Goal: Task Accomplishment & Management: Manage account settings

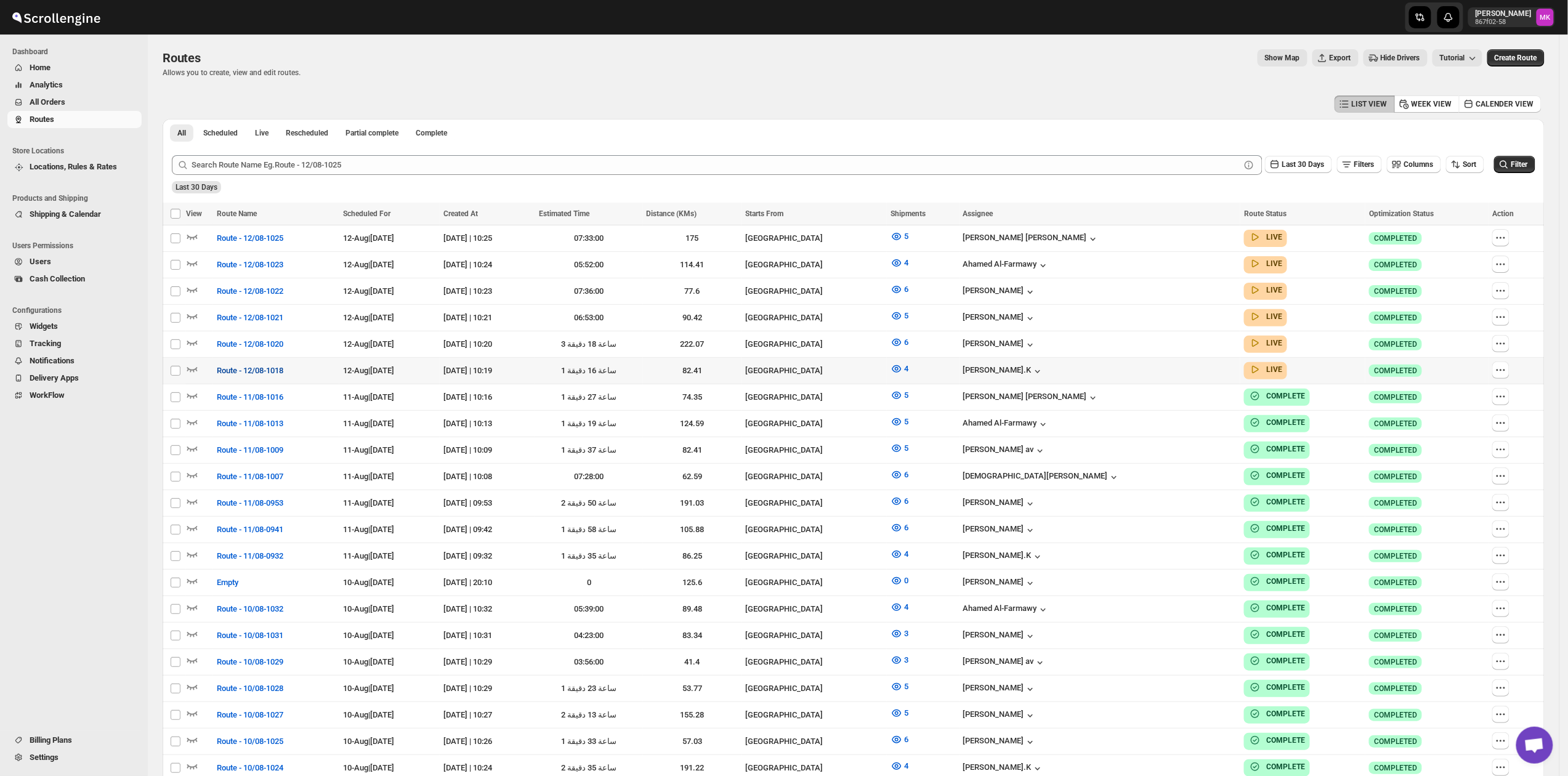
click at [249, 364] on span "Route - 12/08-1018" at bounding box center [250, 370] width 66 height 12
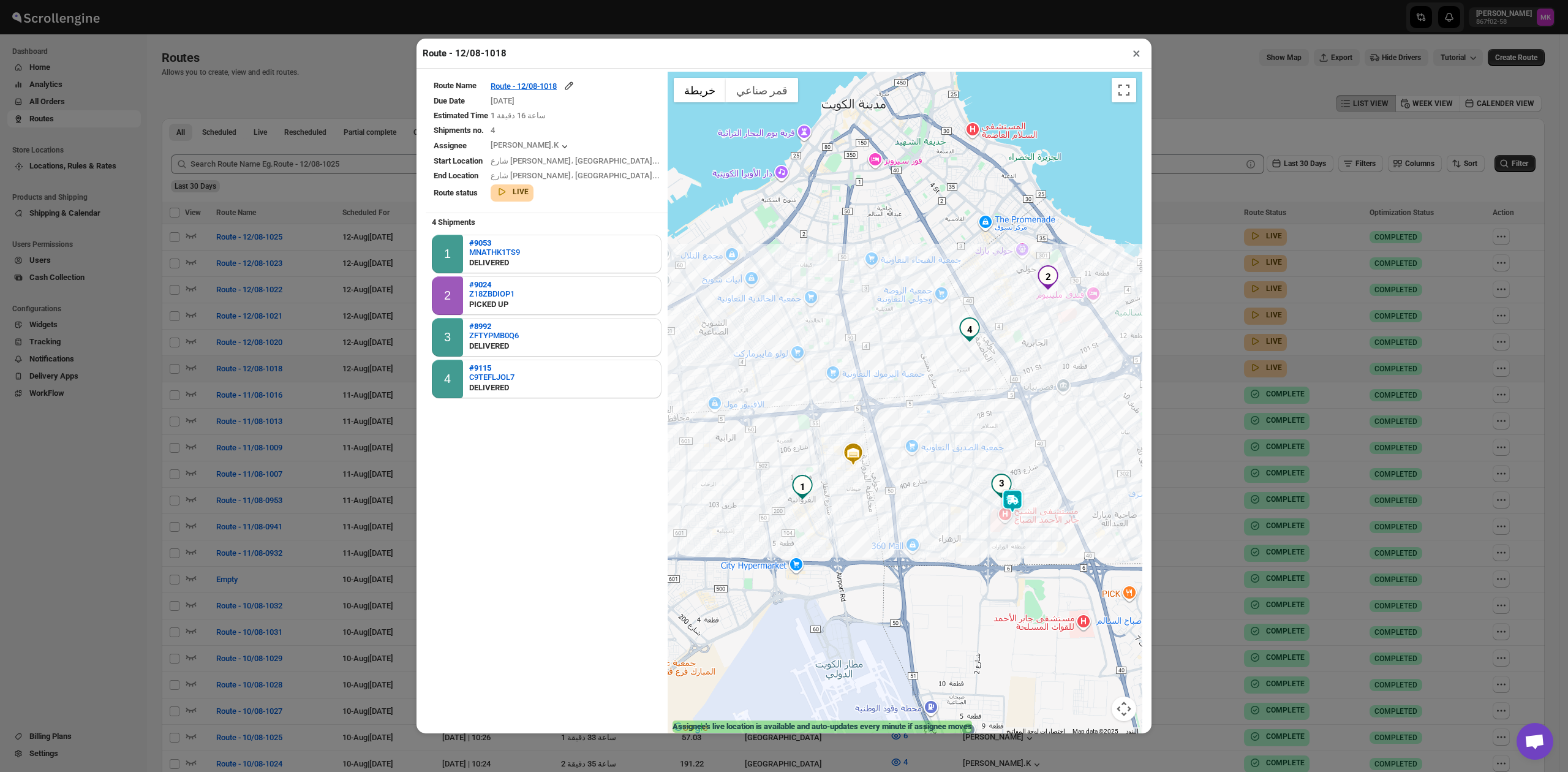
click at [1128, 54] on button "×" at bounding box center [1136, 53] width 18 height 17
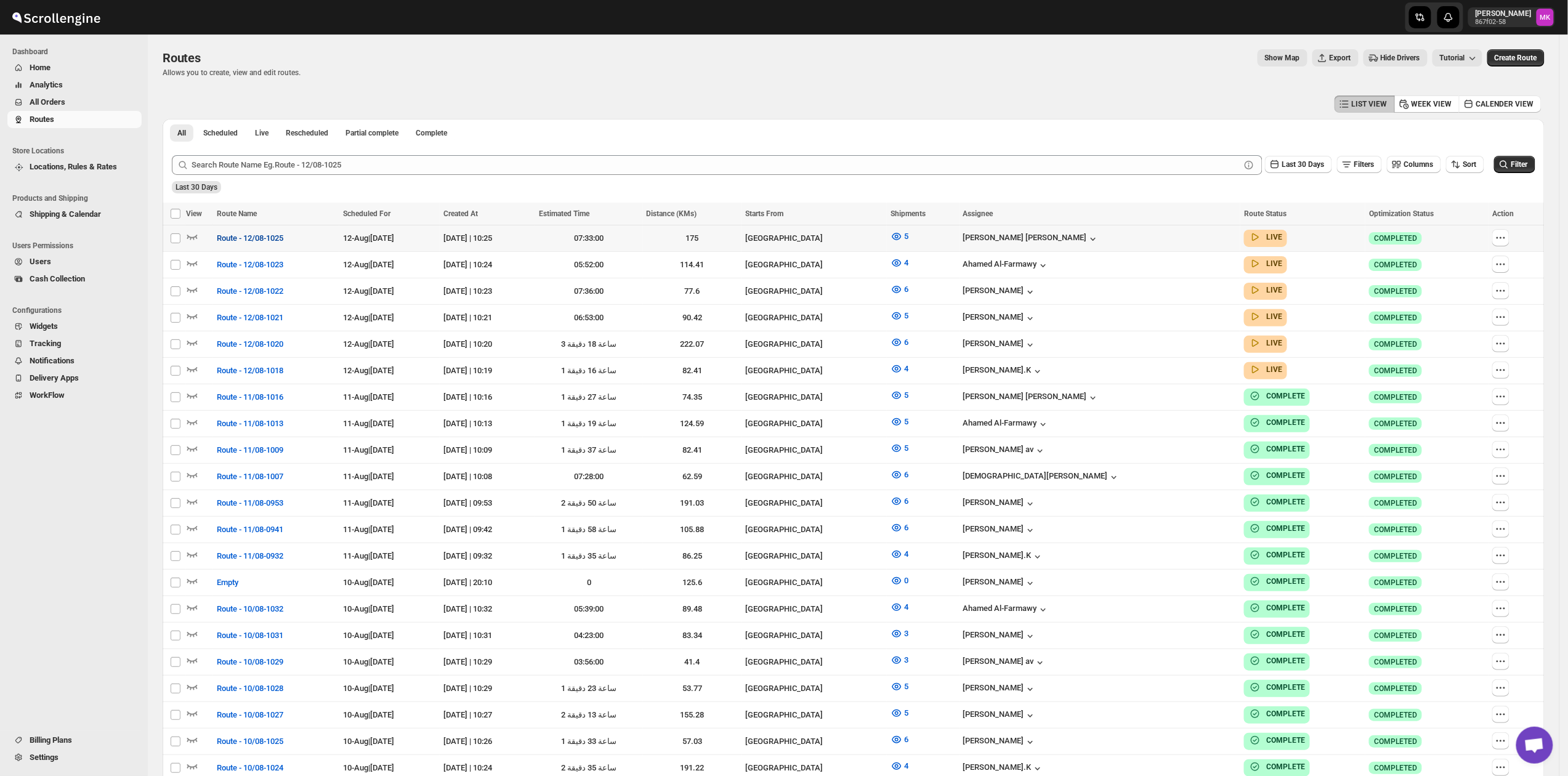
click at [264, 234] on span "Route - 12/08-1025" at bounding box center [250, 238] width 66 height 12
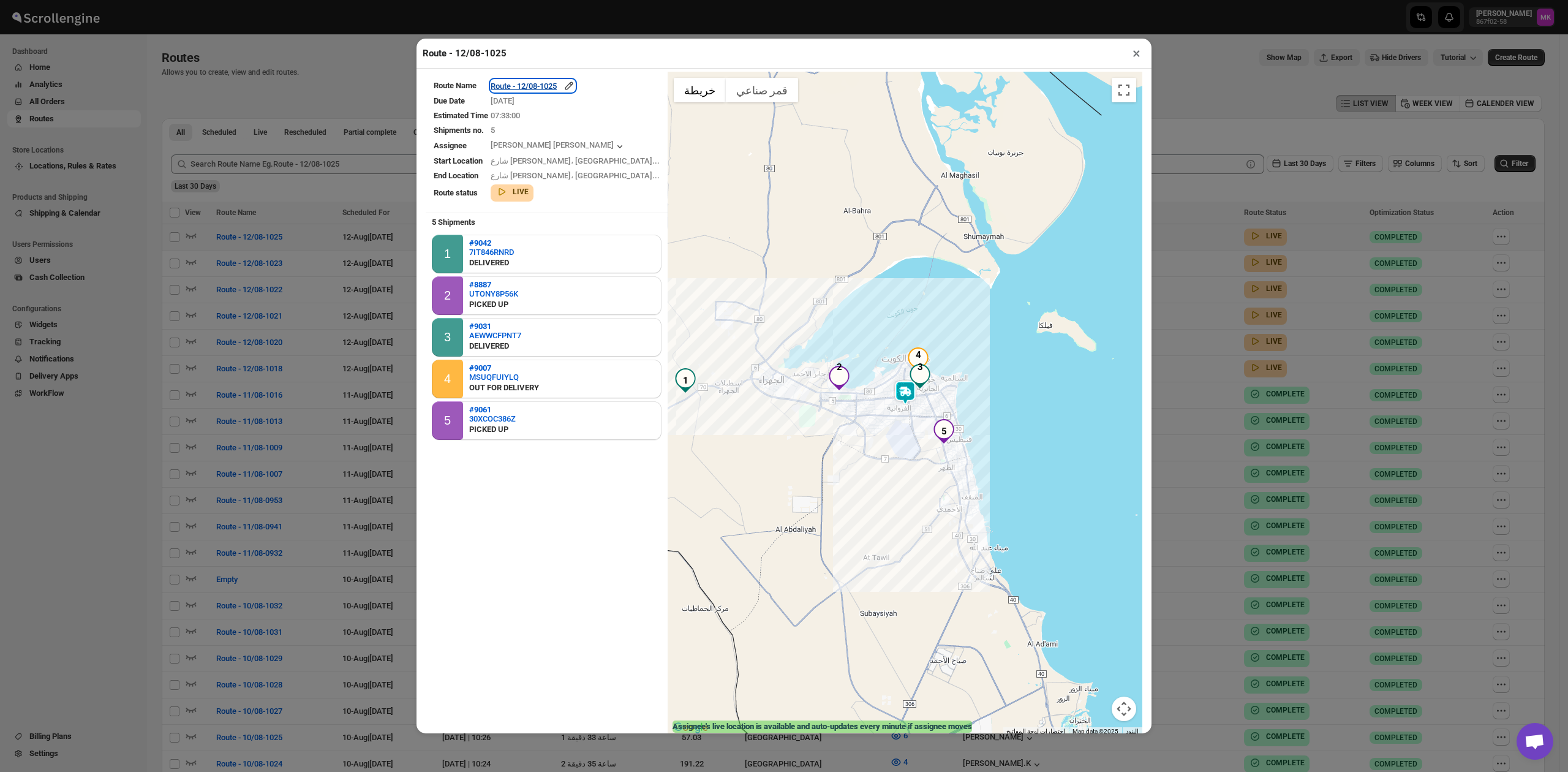
click at [556, 88] on div "Route - 12/08-1025" at bounding box center [533, 85] width 85 height 12
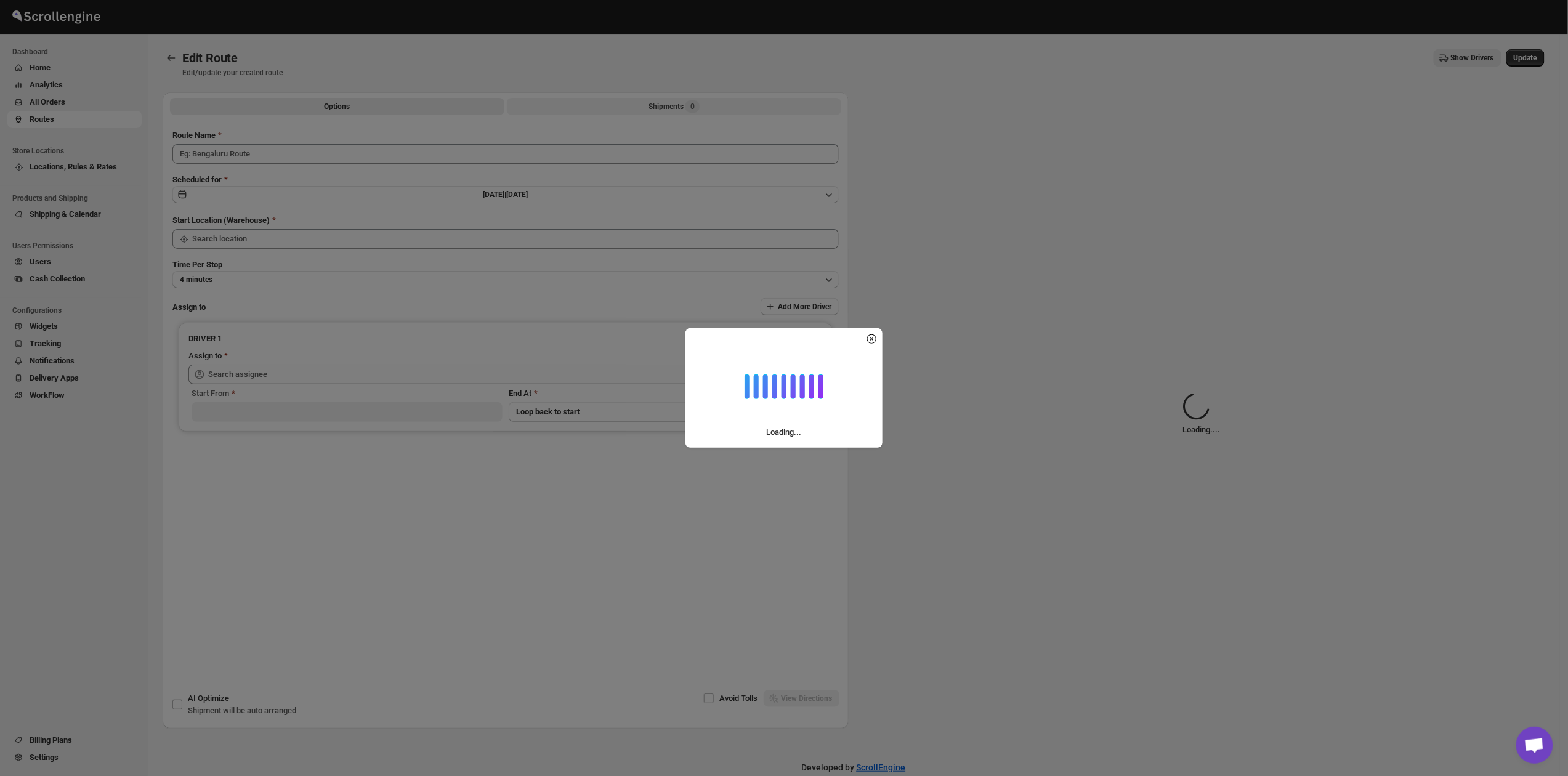
type input "Route - 12/08-1025"
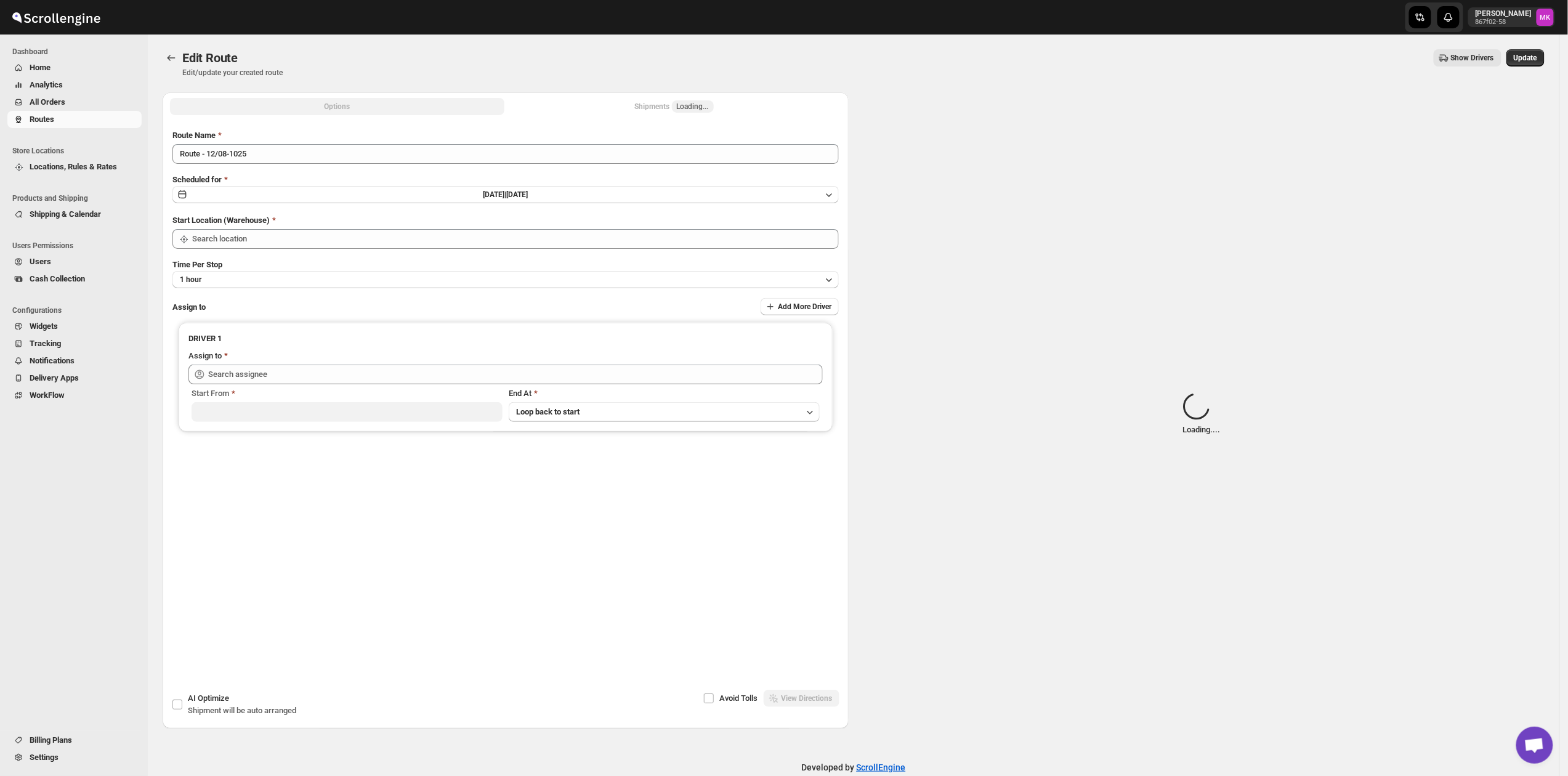
click at [690, 105] on span "Loading..." at bounding box center [693, 106] width 32 height 10
type input "[PERSON_NAME] [PERSON_NAME] ([EMAIL_ADDRESS][DOMAIN_NAME])"
type input "[GEOGRAPHIC_DATA]"
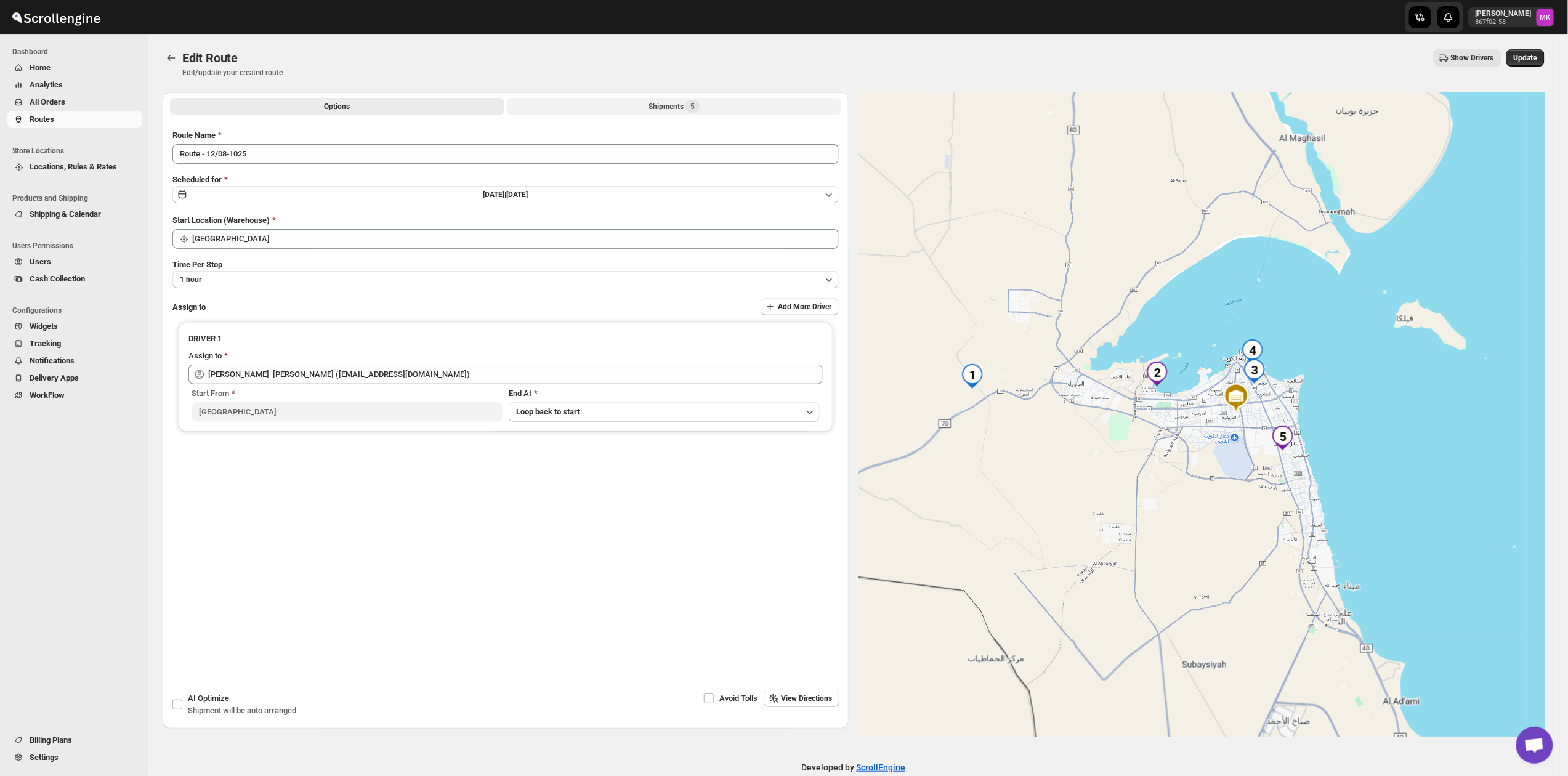
click at [632, 104] on button "Shipments 5" at bounding box center [674, 106] width 334 height 17
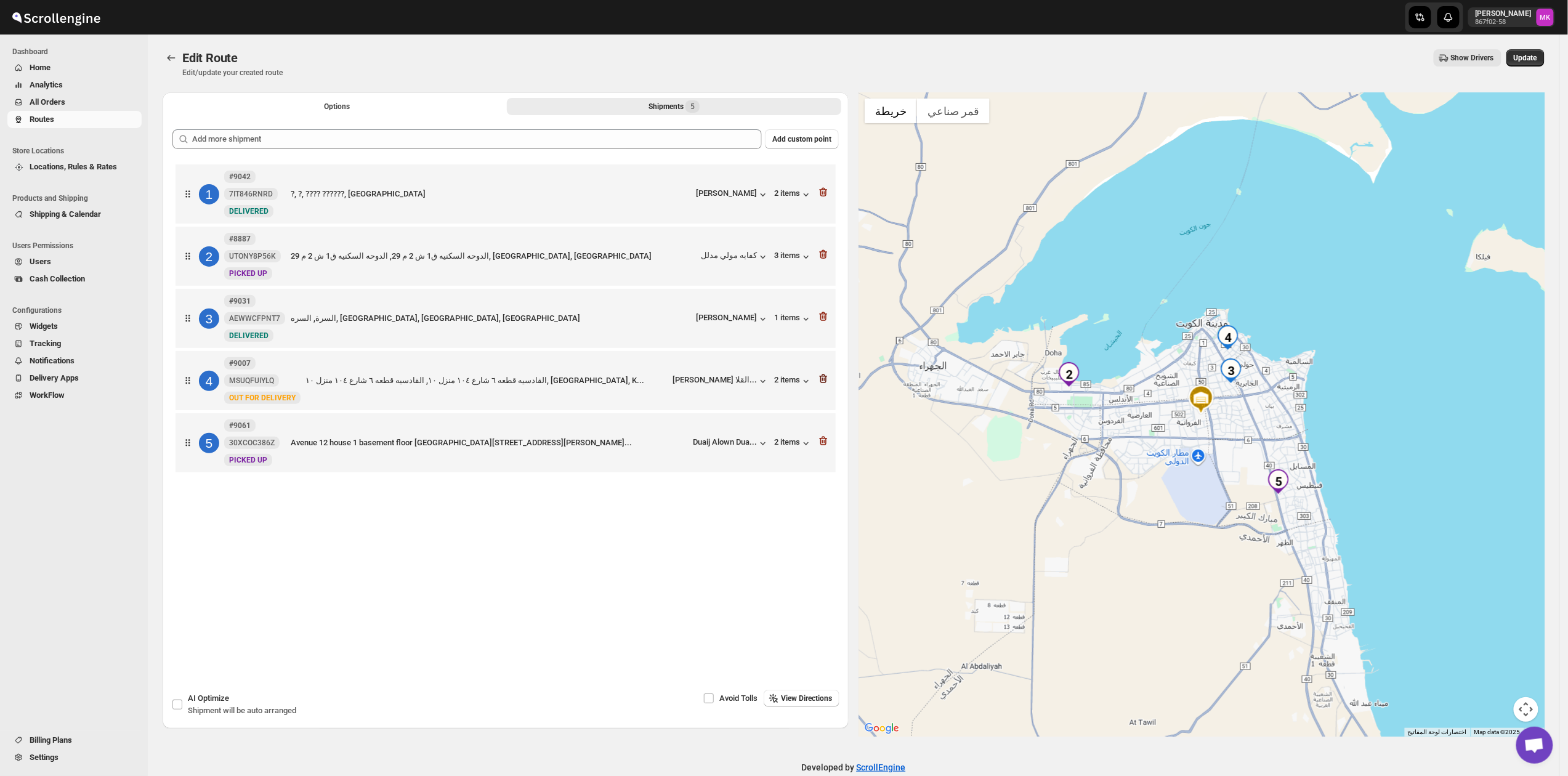
click at [829, 378] on icon "button" at bounding box center [823, 378] width 12 height 12
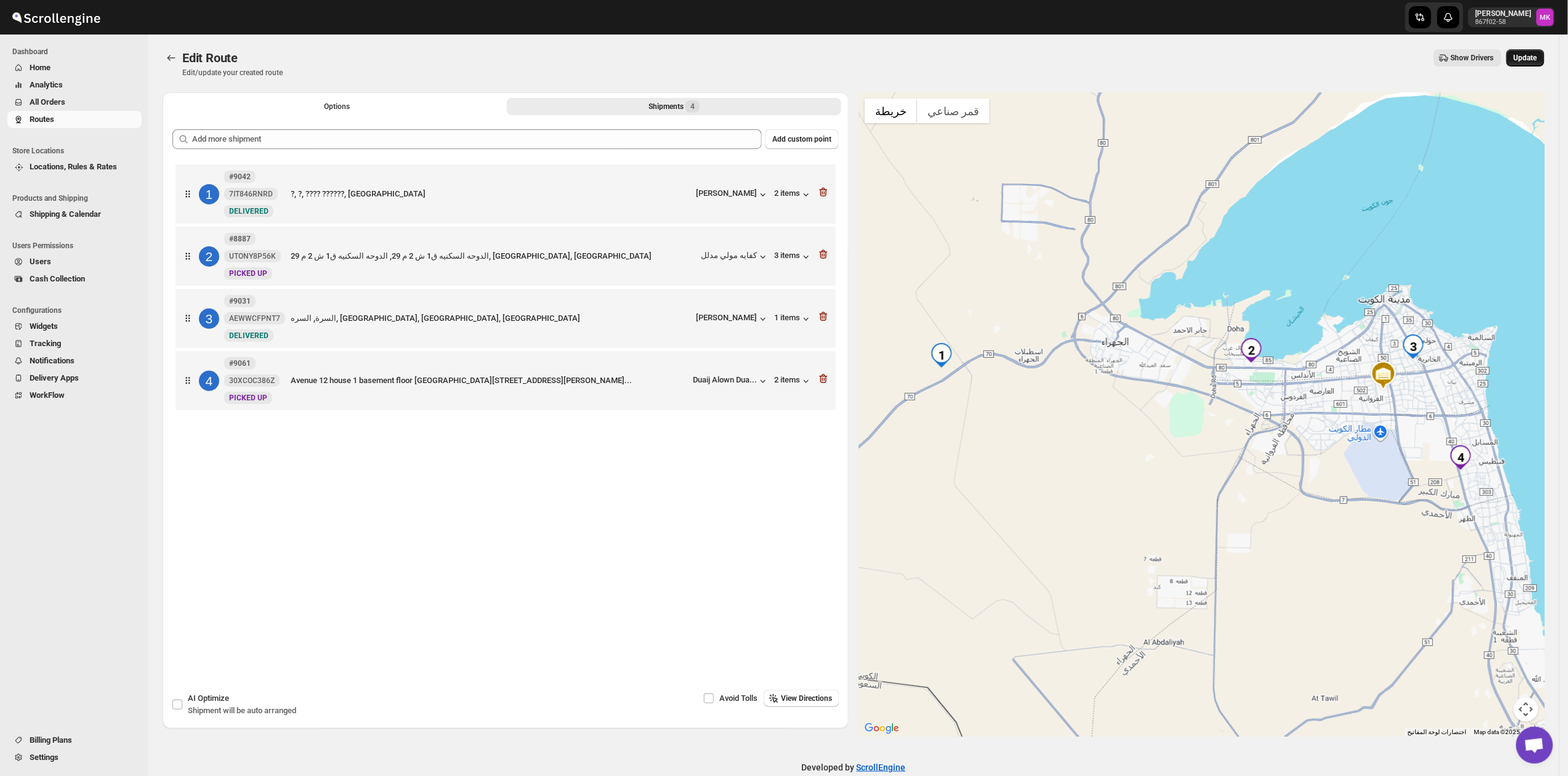
click at [1525, 56] on span "Update" at bounding box center [1525, 58] width 24 height 10
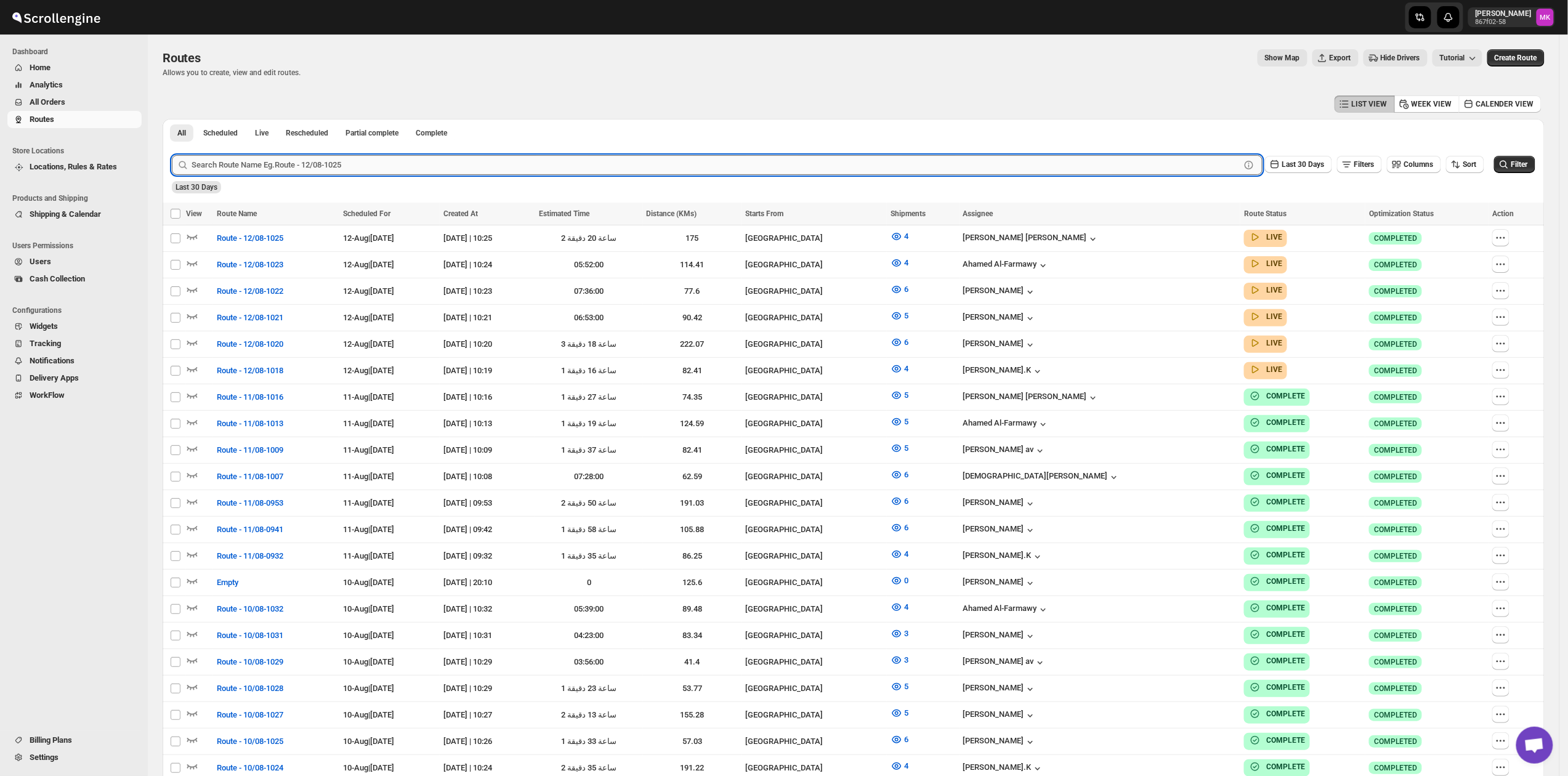
click at [303, 168] on input "text" at bounding box center [716, 165] width 1049 height 20
click at [65, 101] on span "All Orders" at bounding box center [47, 102] width 35 height 9
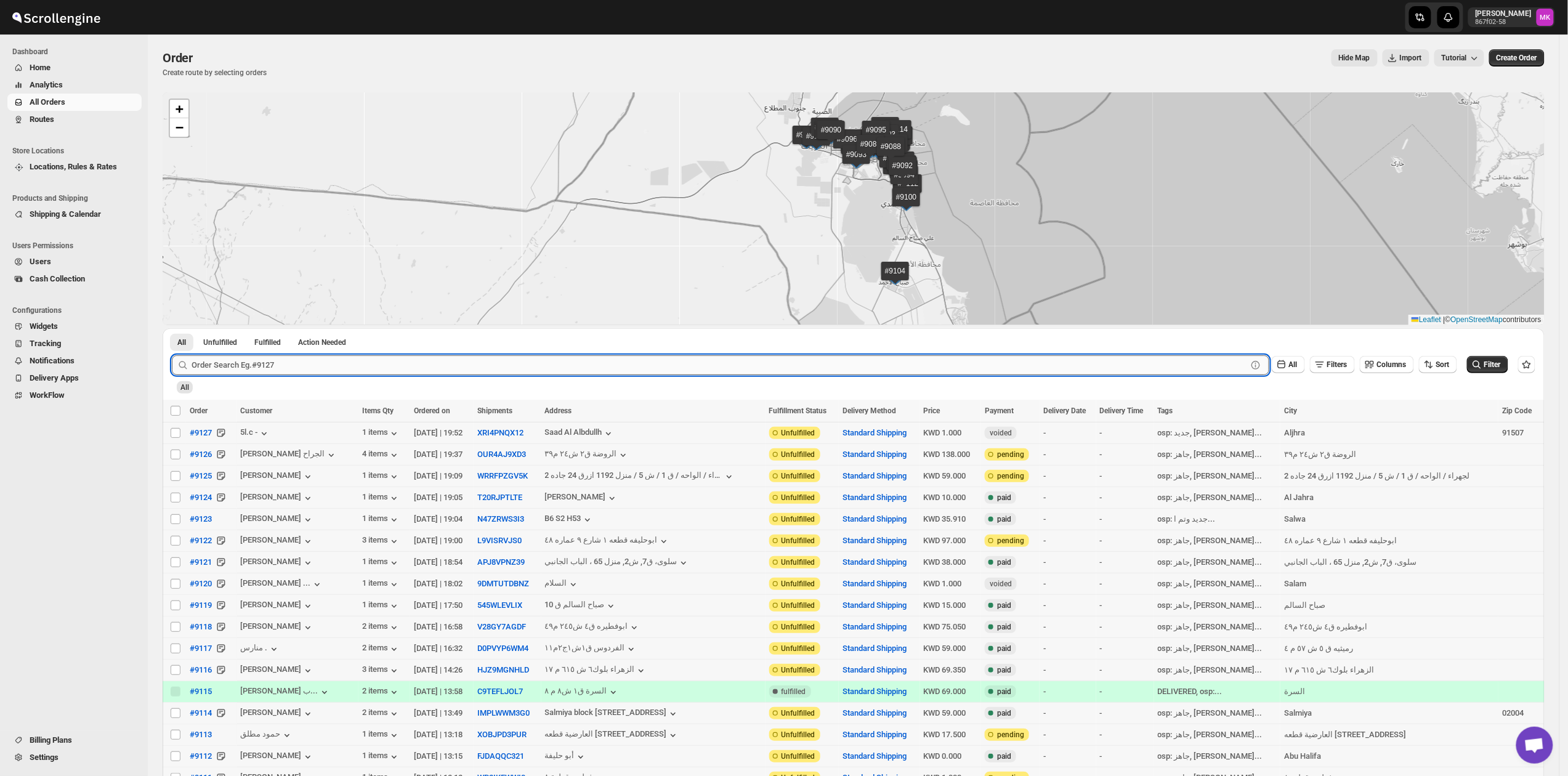
click at [325, 368] on input "text" at bounding box center [719, 365] width 1055 height 20
paste input "9127"
type input "9127"
click at [172, 328] on button "Submit" at bounding box center [189, 335] width 35 height 13
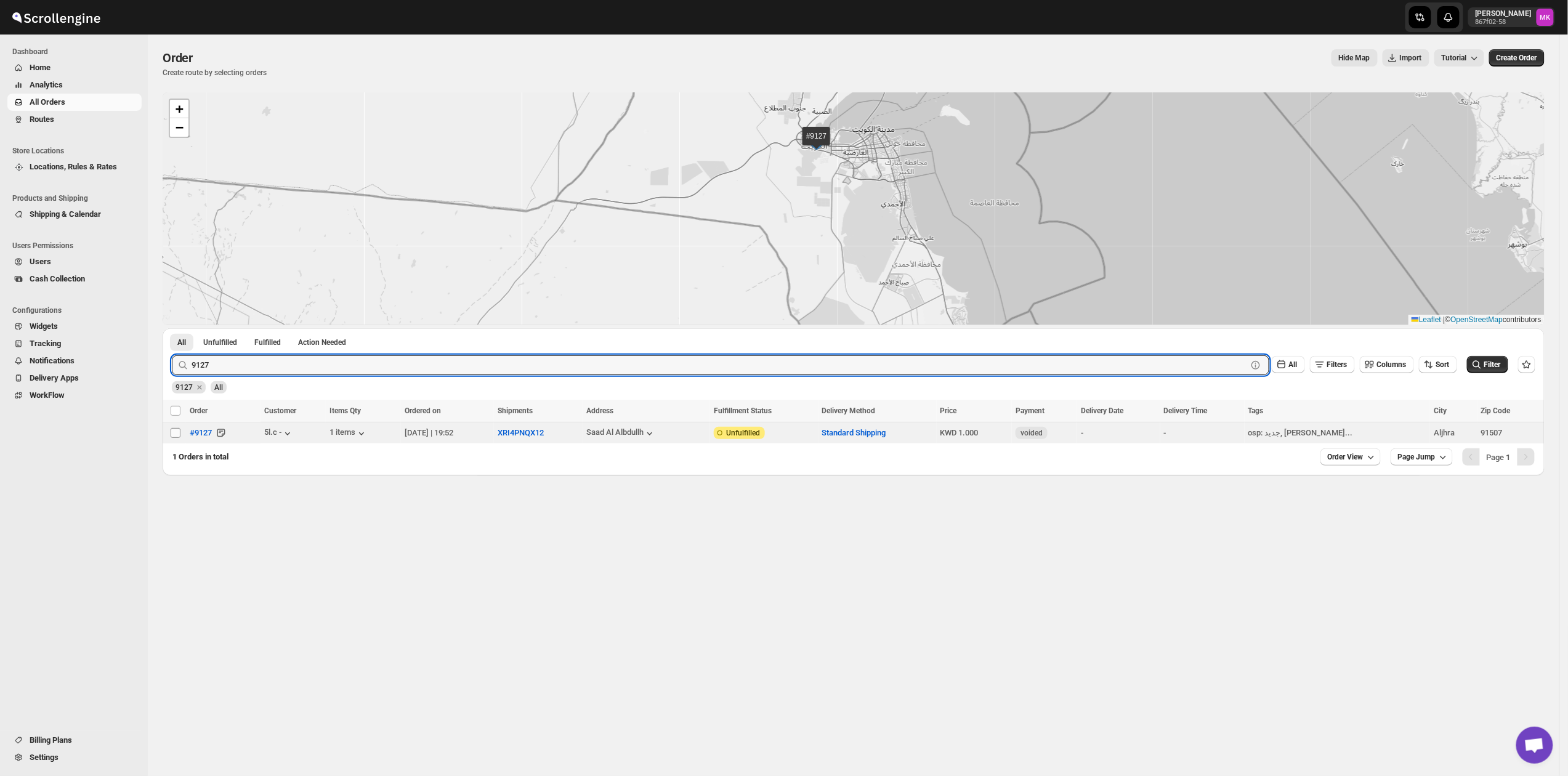
click at [180, 431] on span at bounding box center [175, 433] width 11 height 11
click at [180, 431] on input "Select order" at bounding box center [175, 433] width 10 height 10
checkbox input "false"
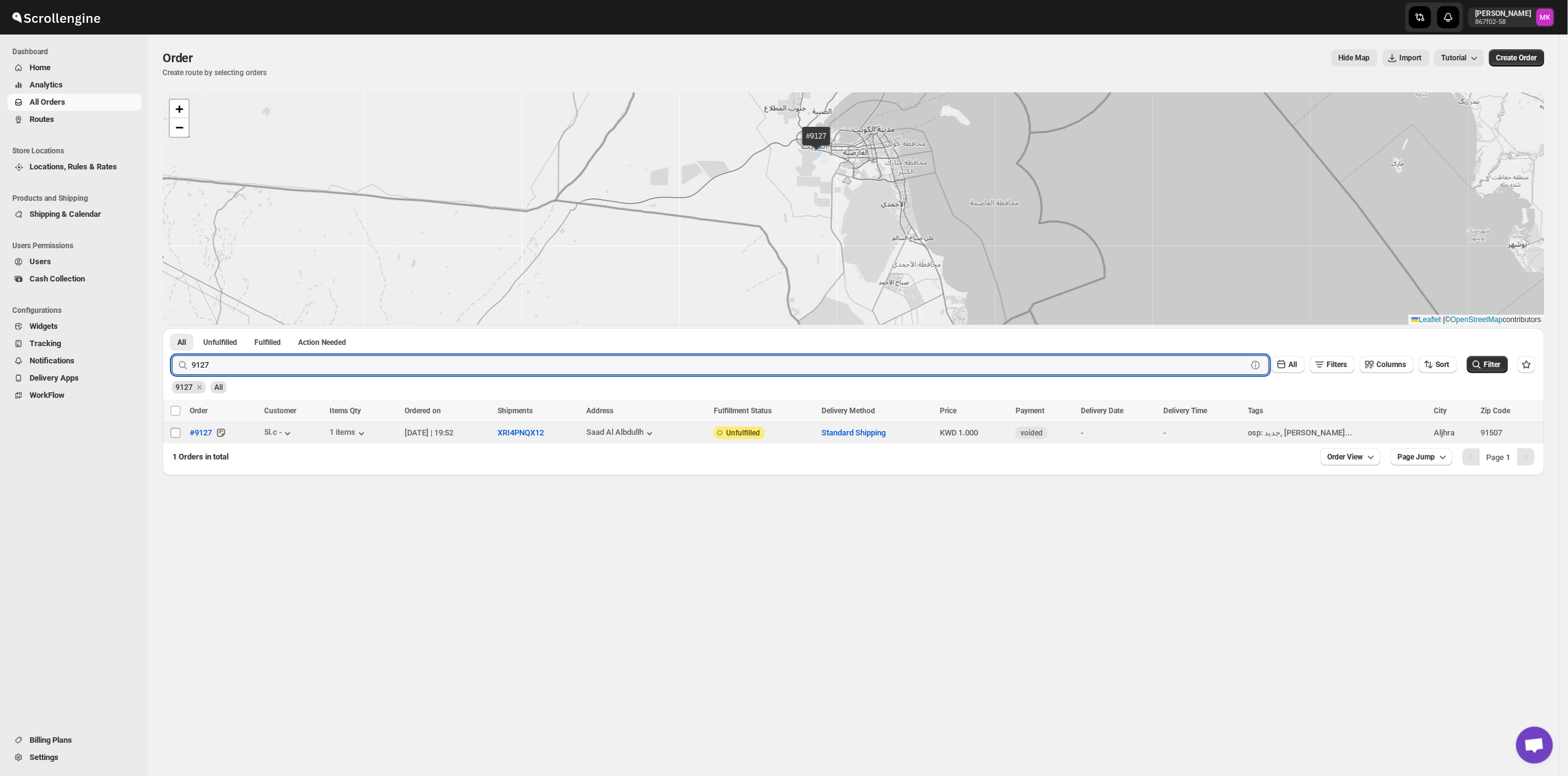
checkbox input "false"
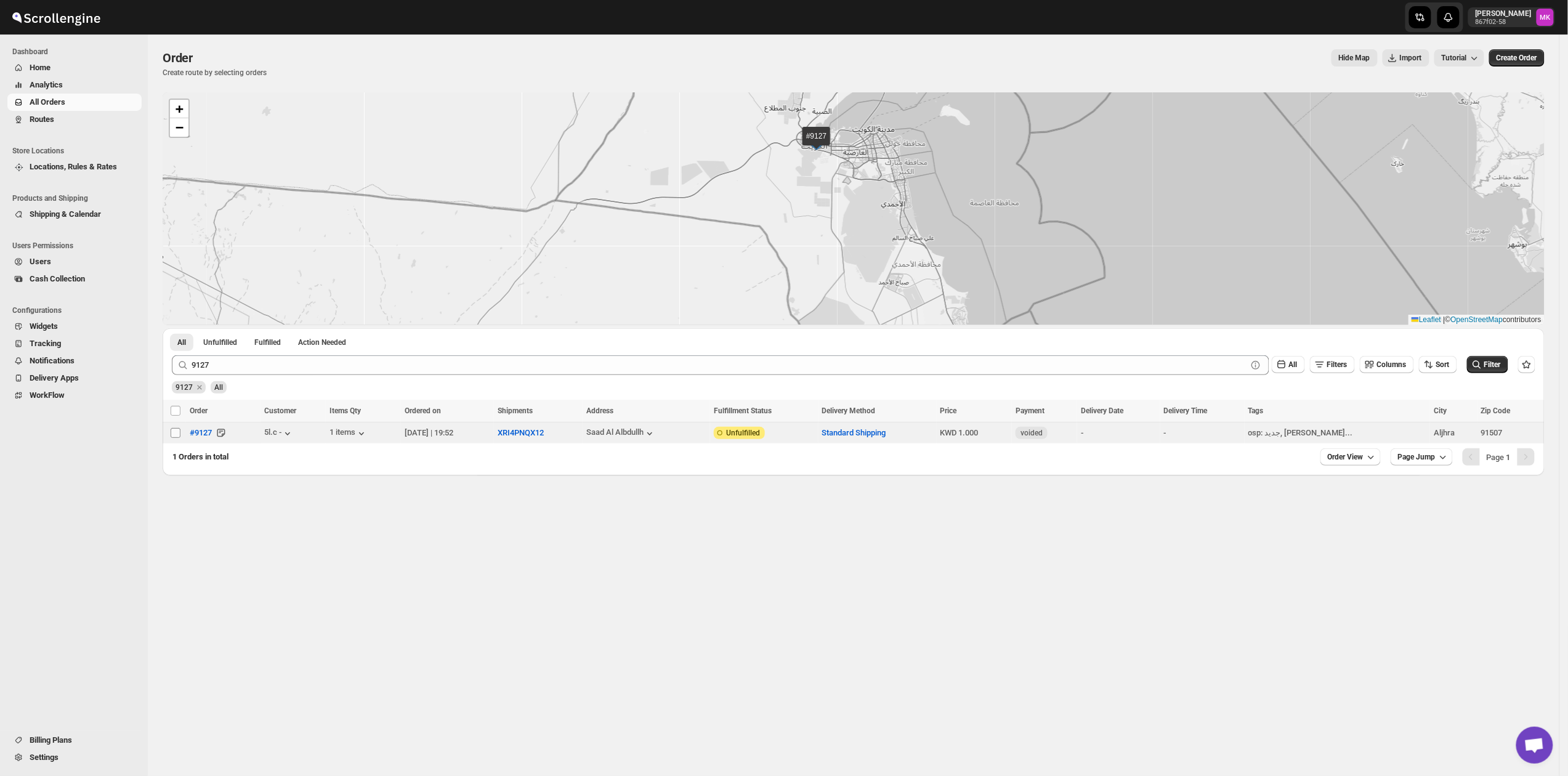
click at [170, 436] on input "Select order" at bounding box center [175, 433] width 10 height 10
checkbox input "true"
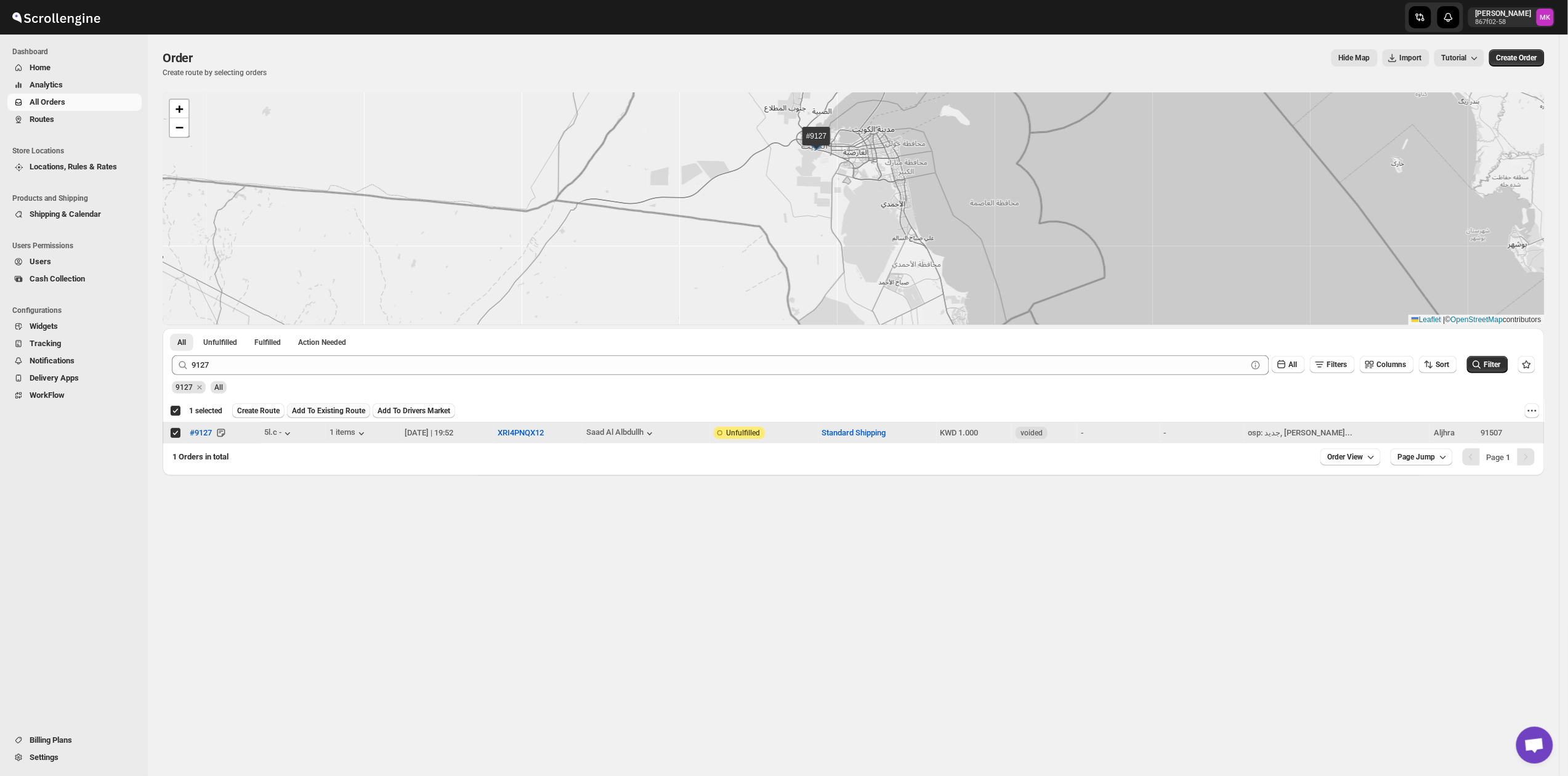
click at [311, 414] on span "Add To Existing Route" at bounding box center [328, 410] width 73 height 10
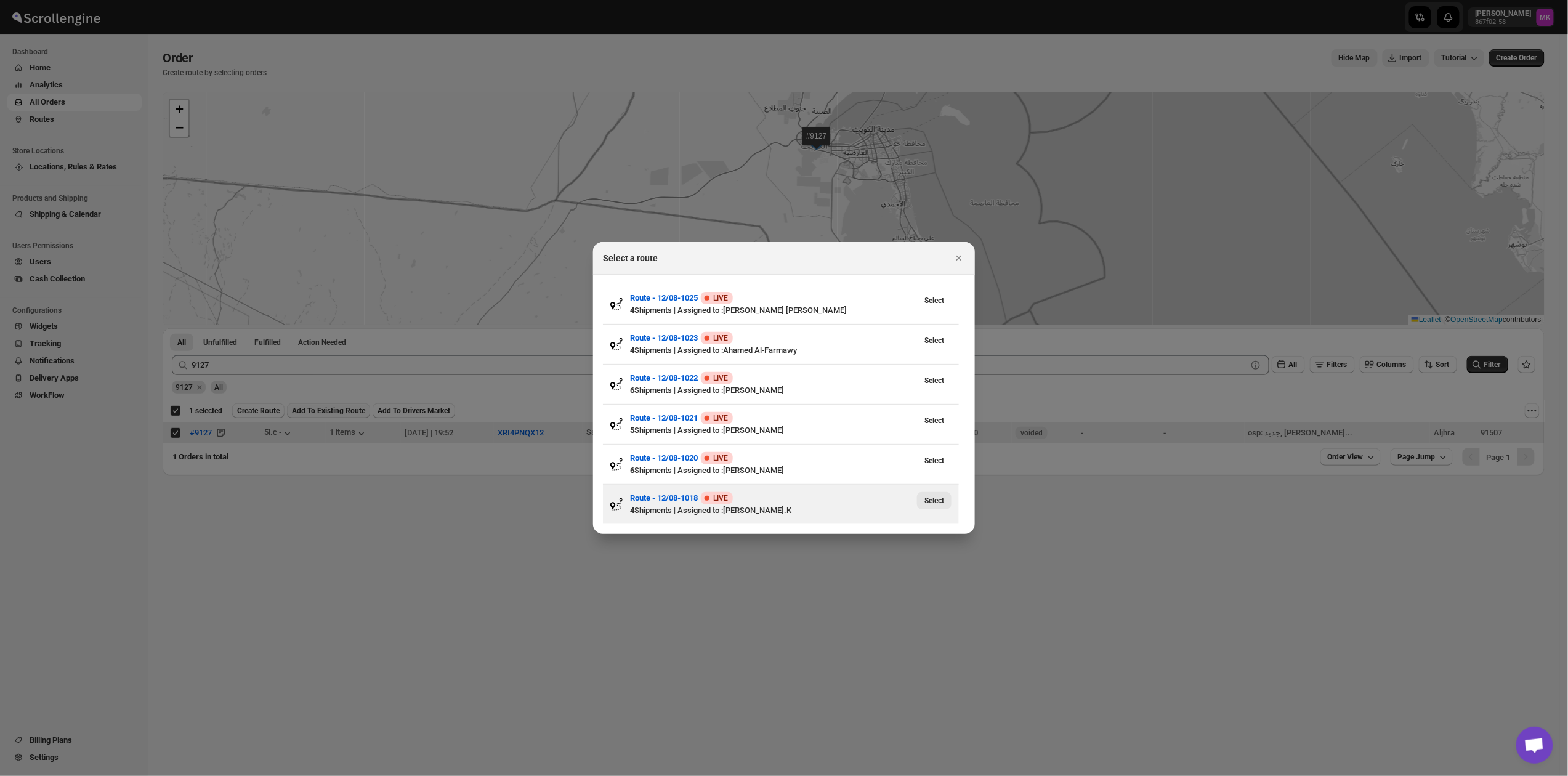
click at [937, 503] on span "Select" at bounding box center [934, 500] width 20 height 10
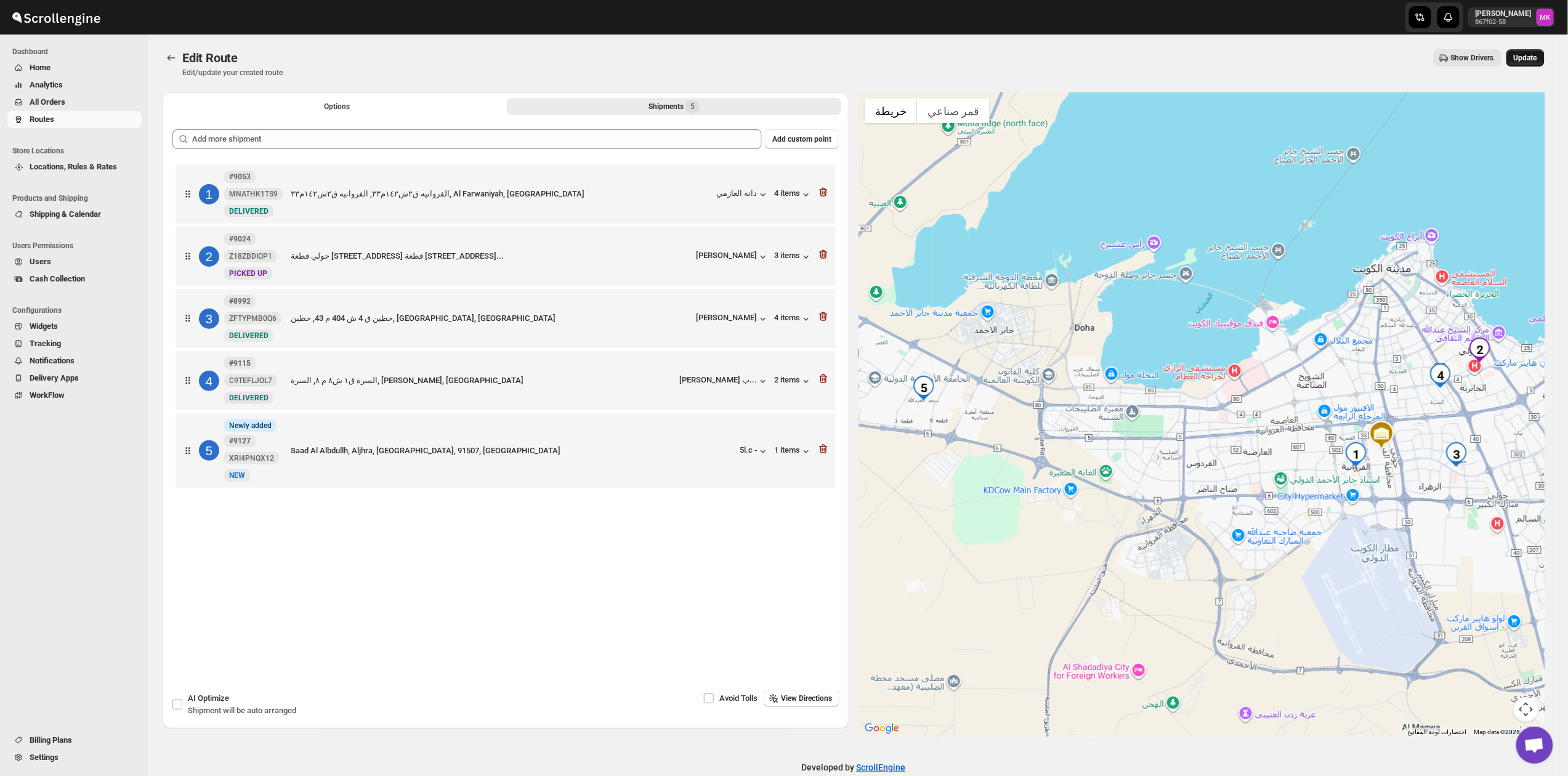
click at [1525, 66] on div "Edit Route Edit/update your created route Show Drivers More actions Show Driver…" at bounding box center [853, 63] width 1382 height 28
click at [1525, 66] on button "Update" at bounding box center [1525, 58] width 38 height 17
